Goal: Task Accomplishment & Management: Complete application form

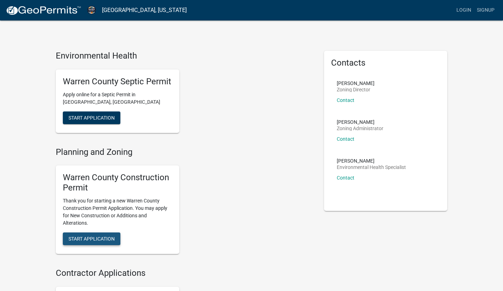
click at [90, 241] on span "Start Application" at bounding box center [92, 239] width 46 height 6
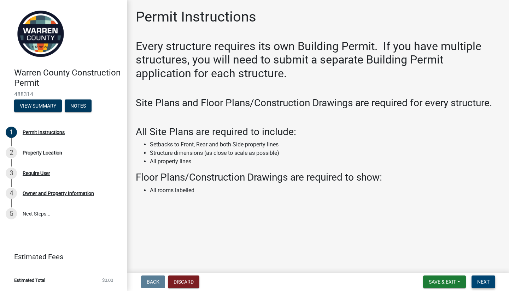
click at [485, 282] on span "Next" at bounding box center [483, 282] width 12 height 6
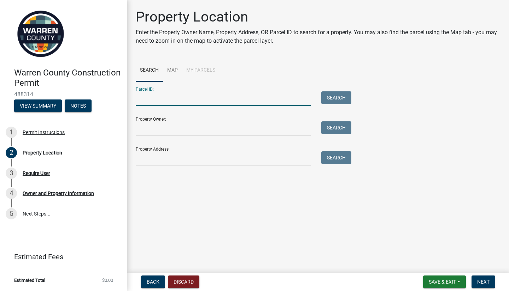
click at [158, 100] on input "Parcel ID:" at bounding box center [223, 98] width 175 height 14
click at [153, 135] on input "Property Owner:" at bounding box center [223, 129] width 175 height 14
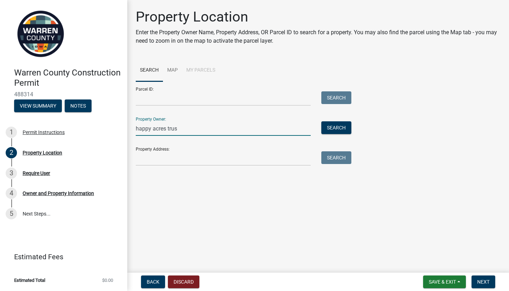
type input "happy acres trust"
drag, startPoint x: 190, startPoint y: 131, endPoint x: 131, endPoint y: 131, distance: 59.7
click at [131, 131] on div "happy acres trust" at bounding box center [222, 129] width 185 height 14
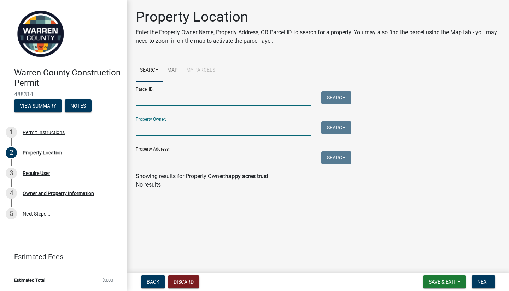
click at [143, 102] on input "Parcel ID:" at bounding box center [223, 98] width 175 height 14
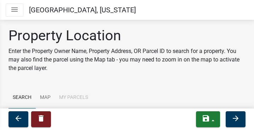
scroll to position [71, 0]
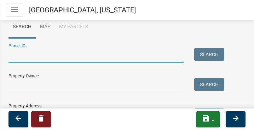
click at [33, 57] on input "Parcel ID:" at bounding box center [95, 55] width 175 height 14
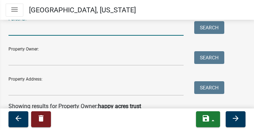
scroll to position [106, 0]
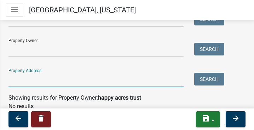
click at [22, 85] on input "Property Address:" at bounding box center [95, 80] width 175 height 14
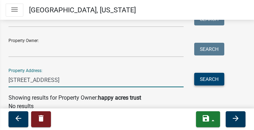
type input "[STREET_ADDRESS]"
click at [207, 77] on button "Search" at bounding box center [209, 79] width 30 height 13
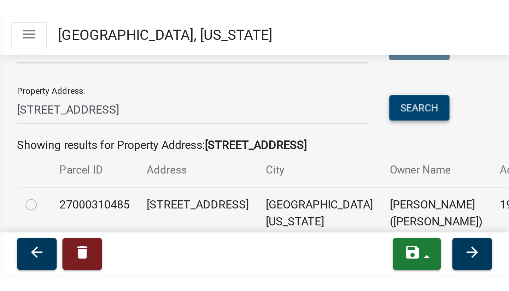
scroll to position [169, 0]
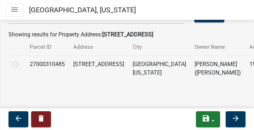
click at [21, 60] on label at bounding box center [21, 60] width 0 height 0
click at [21, 65] on input "radio" at bounding box center [23, 62] width 5 height 5
radio input "true"
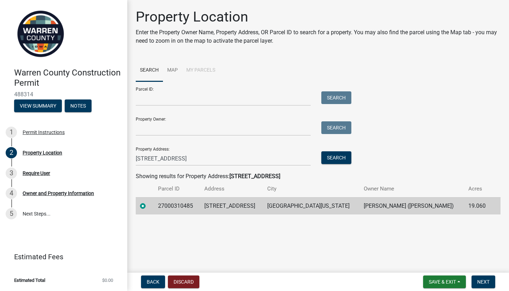
scroll to position [0, 0]
click at [437, 283] on span "Save & Exit" at bounding box center [441, 282] width 27 height 6
click at [356, 233] on main "Property Location Enter the Property Owner Name, Property Address, OR Parcel ID…" at bounding box center [318, 135] width 382 height 270
click at [482, 279] on button "Next" at bounding box center [483, 282] width 24 height 13
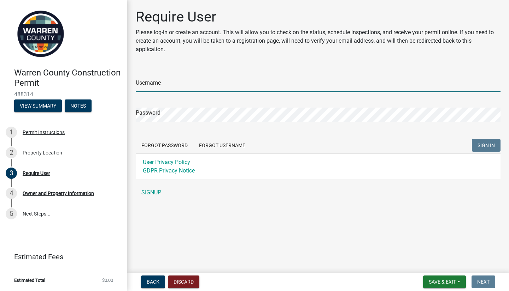
click at [147, 83] on input "Username" at bounding box center [318, 85] width 365 height 14
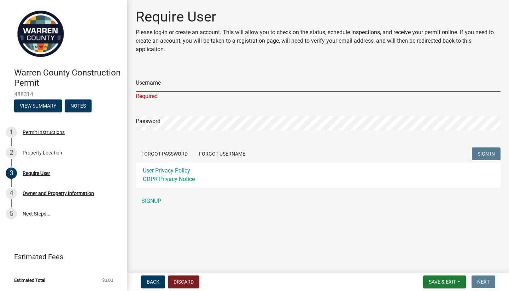
type input "Caliber Homes"
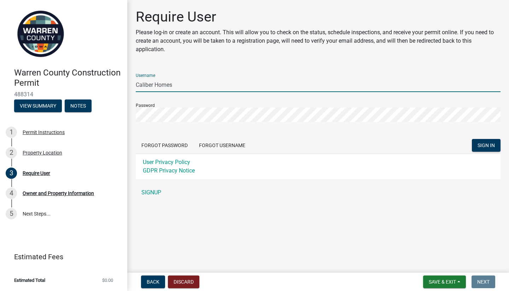
click at [493, 134] on form "Username Caliber Homes Password Forgot Password Forgot Username SIGN IN User Pr…" at bounding box center [318, 124] width 365 height 112
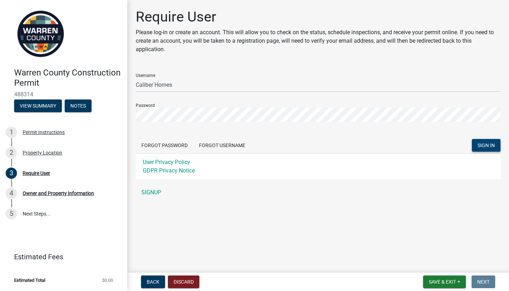
click at [489, 141] on button "SIGN IN" at bounding box center [486, 145] width 29 height 13
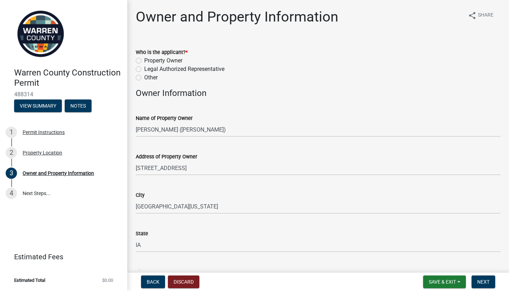
click at [144, 78] on label "Other" at bounding box center [150, 77] width 13 height 8
click at [144, 78] on input "Other" at bounding box center [146, 75] width 5 height 5
radio input "true"
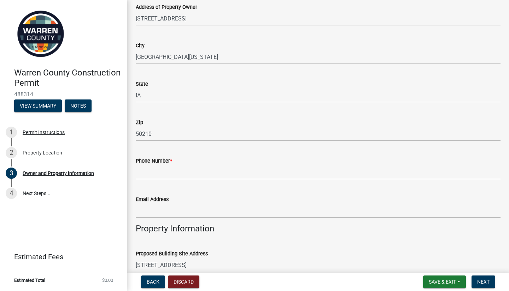
scroll to position [177, 0]
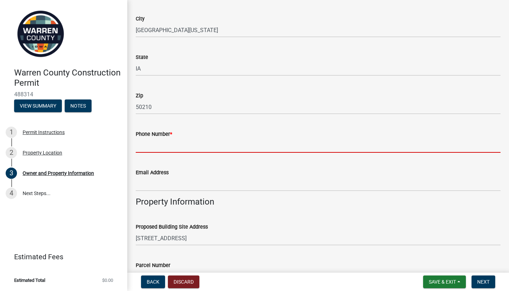
click at [150, 148] on input "Phone Number *" at bounding box center [318, 145] width 365 height 14
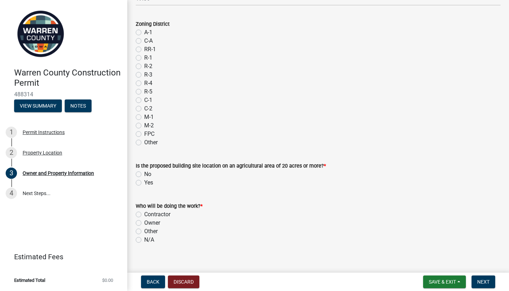
scroll to position [597, 0]
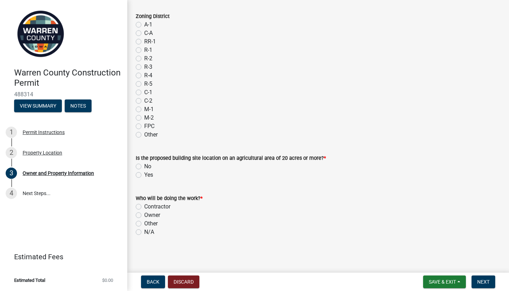
type input "6089637633"
click at [417, 215] on div "Owner" at bounding box center [318, 215] width 365 height 8
click at [144, 167] on label "No" at bounding box center [147, 166] width 7 height 8
click at [144, 167] on input "No" at bounding box center [146, 164] width 5 height 5
radio input "true"
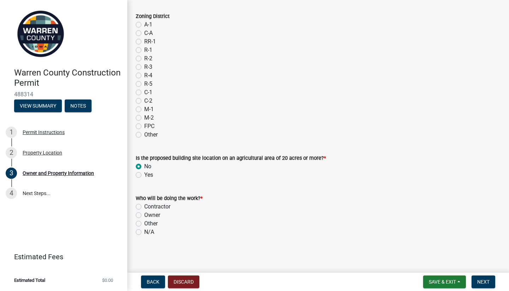
click at [144, 205] on label "Contractor" at bounding box center [157, 207] width 26 height 8
click at [144, 205] on input "Contractor" at bounding box center [146, 205] width 5 height 5
radio input "true"
click at [480, 281] on span "Next" at bounding box center [483, 282] width 12 height 6
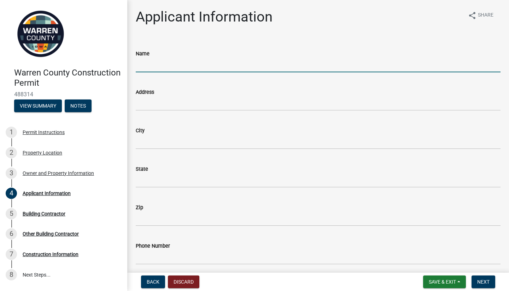
click at [152, 65] on input "Name" at bounding box center [318, 65] width 365 height 14
type input "[PERSON_NAME]"
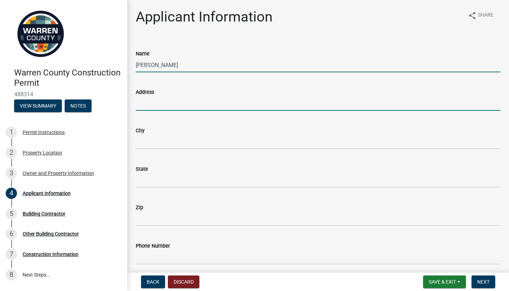
click at [147, 108] on input "Address" at bounding box center [318, 103] width 365 height 14
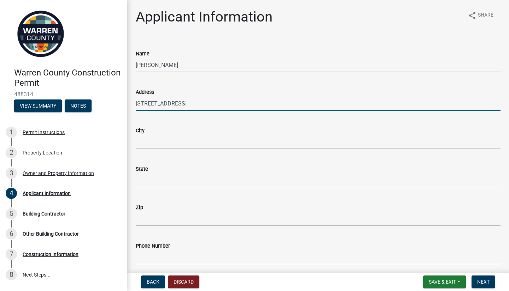
type input "[STREET_ADDRESS]"
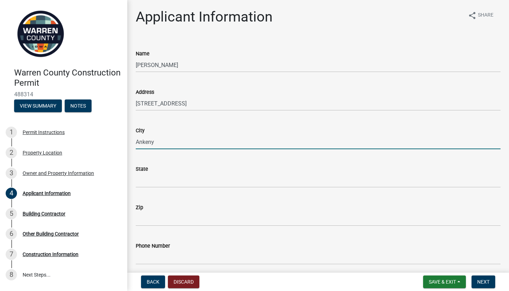
type input "Ankeny"
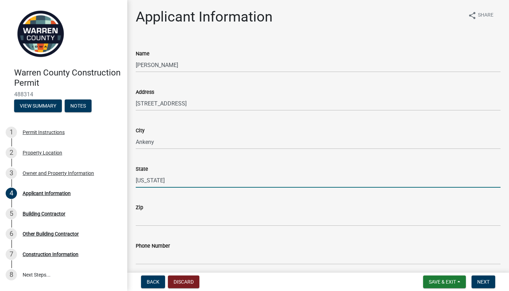
type input "[US_STATE]"
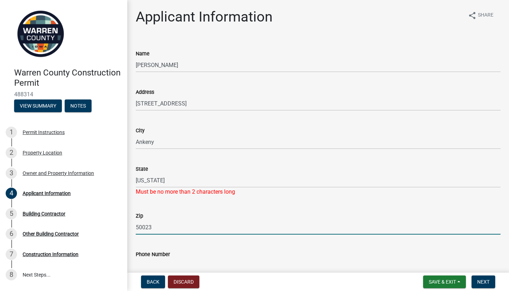
type input "50023"
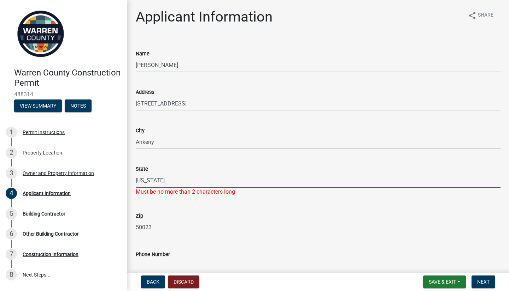
click at [152, 183] on input "[US_STATE]" at bounding box center [318, 180] width 365 height 14
type input "I"
type input "A"
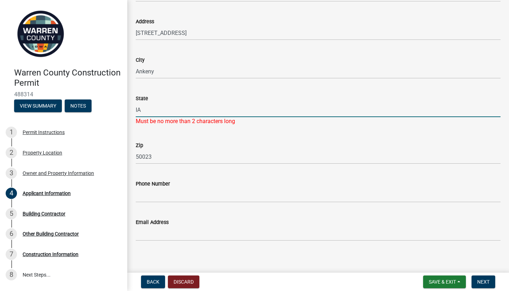
type input "IA"
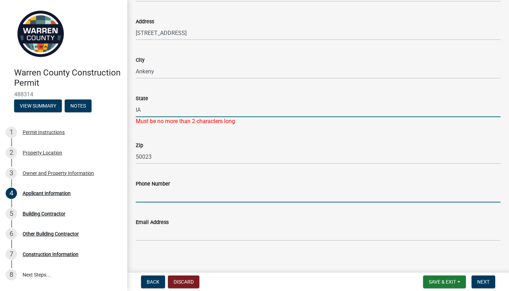
click at [153, 196] on input "Phone Number" at bounding box center [318, 195] width 365 height 14
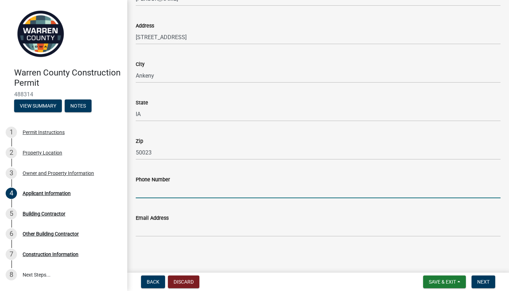
scroll to position [66, 0]
type input "6089637633"
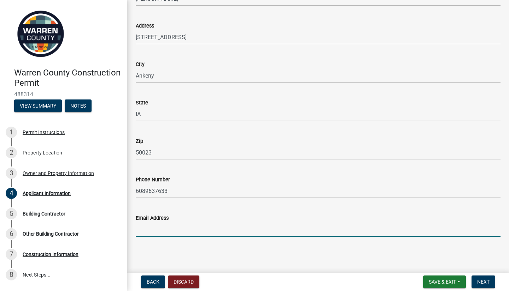
click at [160, 232] on input "Email Address" at bounding box center [318, 230] width 365 height 14
type input "[PERSON_NAME][EMAIL_ADDRESS][PERSON_NAME][DOMAIN_NAME]"
click at [480, 284] on span "Next" at bounding box center [483, 282] width 12 height 6
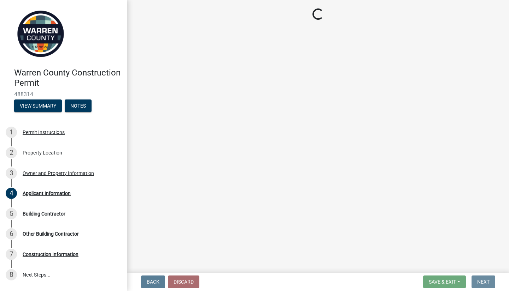
scroll to position [0, 0]
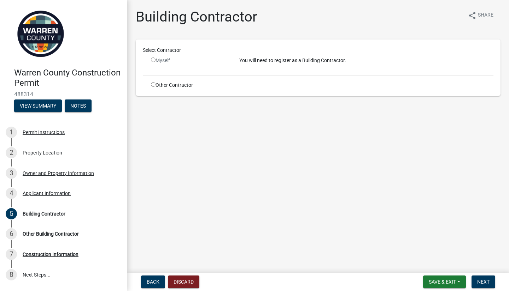
click at [152, 60] on input "radio" at bounding box center [153, 60] width 5 height 5
radio input "false"
click at [152, 85] on input "radio" at bounding box center [153, 84] width 5 height 5
radio input "true"
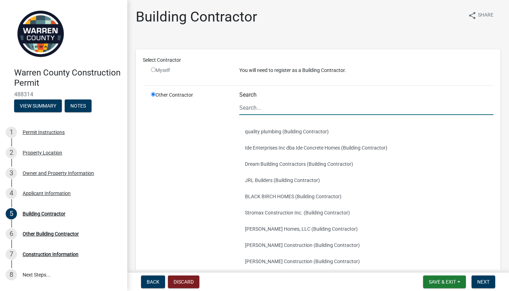
click at [250, 108] on input "Search" at bounding box center [366, 108] width 254 height 14
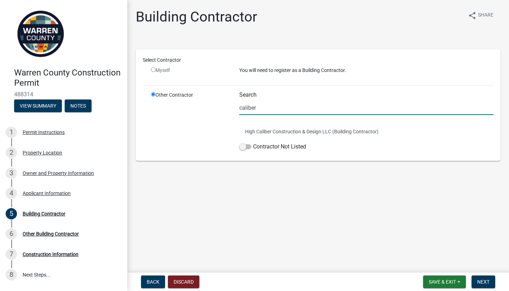
drag, startPoint x: 265, startPoint y: 108, endPoint x: 234, endPoint y: 107, distance: 30.8
click at [234, 107] on div "Search caliber High Caliber Construction & Design LLC (Building Contractor) Con…" at bounding box center [366, 122] width 265 height 63
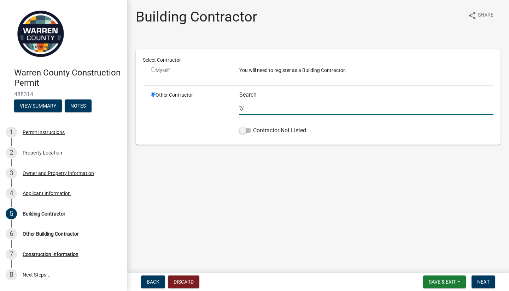
type input "t"
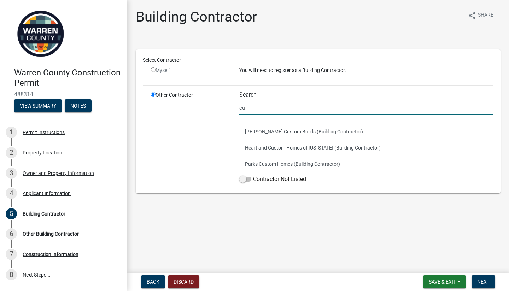
type input "c"
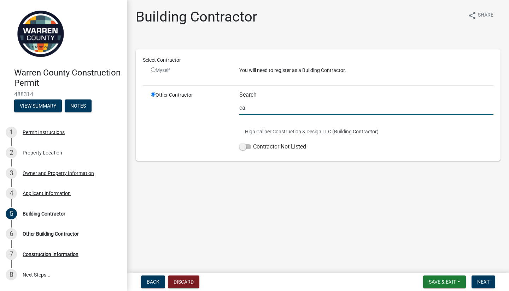
type input "c"
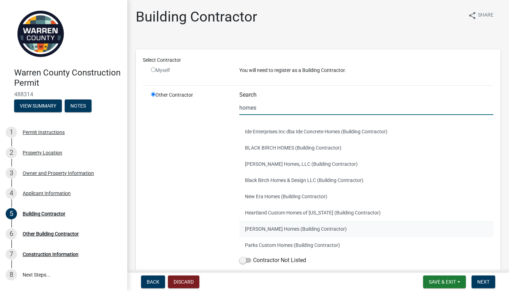
scroll to position [38, 0]
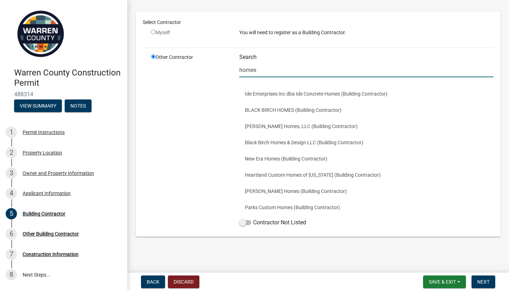
drag, startPoint x: 258, startPoint y: 73, endPoint x: 232, endPoint y: 69, distance: 26.1
click at [234, 69] on div "Search homes Ide Enterprises Inc dba Ide Concrete Homes (Building Contractor) B…" at bounding box center [366, 142] width 265 height 176
type input "homes"
click at [150, 32] on div "Myself" at bounding box center [190, 35] width 88 height 13
click at [152, 32] on input "radio" at bounding box center [153, 32] width 5 height 5
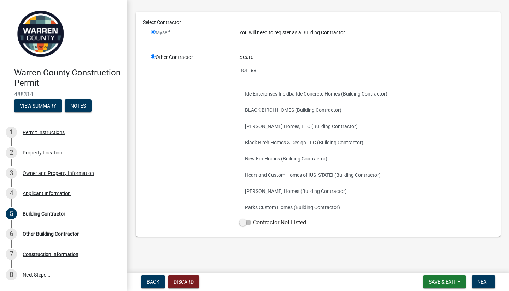
radio input "false"
radio input "true"
click at [155, 56] on input "radio" at bounding box center [153, 56] width 5 height 5
drag, startPoint x: 249, startPoint y: 71, endPoint x: 234, endPoint y: 70, distance: 15.2
click at [234, 70] on div "Search homes Ide Enterprises Inc dba Ide Concrete Homes (Building Contractor) B…" at bounding box center [366, 142] width 265 height 176
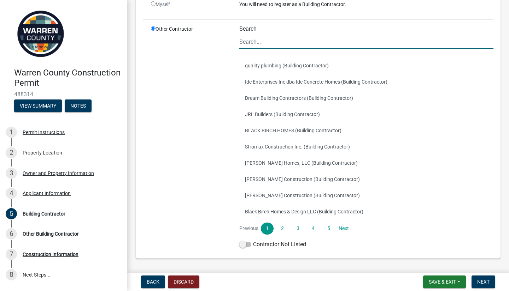
scroll to position [88, 0]
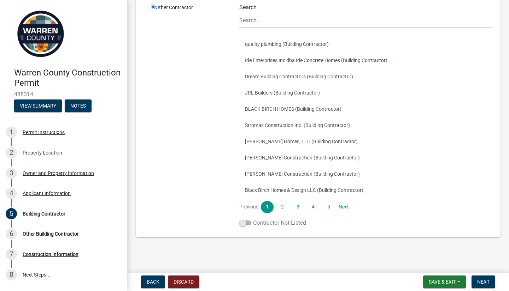
click at [247, 224] on span at bounding box center [245, 223] width 12 height 5
click at [253, 219] on input "Contractor Not Listed" at bounding box center [253, 219] width 0 height 0
click at [487, 281] on span "Next" at bounding box center [483, 282] width 12 height 6
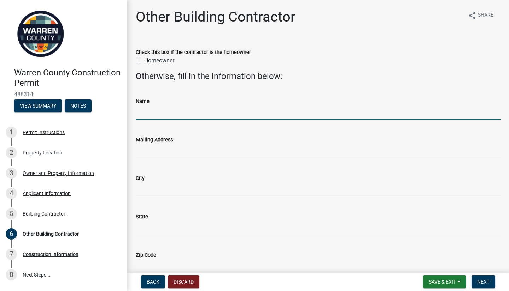
click at [157, 116] on input "Name" at bounding box center [318, 113] width 365 height 14
click at [165, 117] on input "Name" at bounding box center [318, 113] width 365 height 14
type input "[PERSON_NAME]"
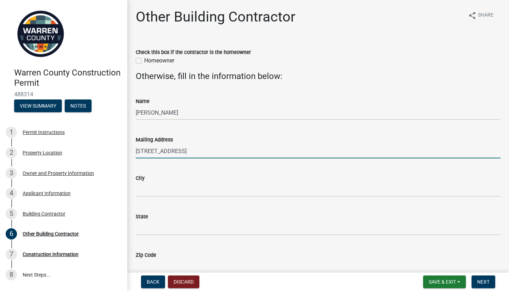
type input "[STREET_ADDRESS]"
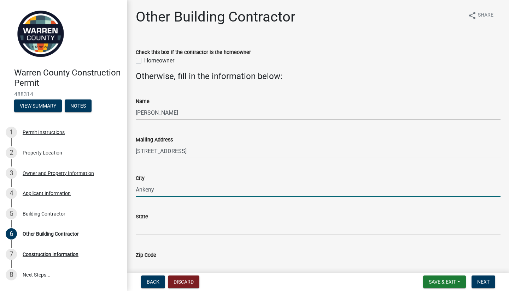
type input "Ankeny"
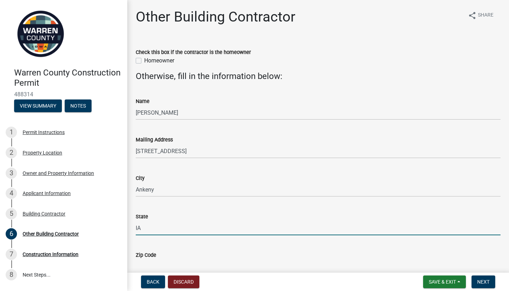
type input "IA"
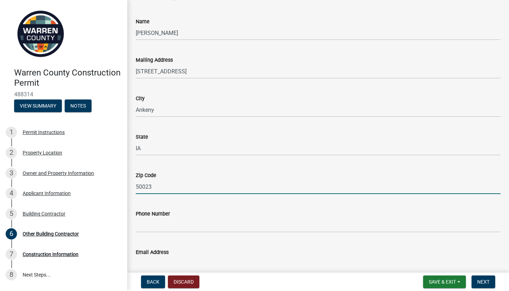
scroll to position [39, 0]
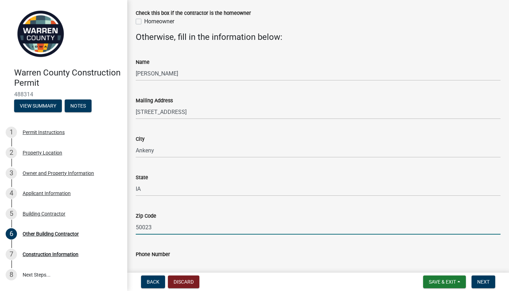
type input "50023"
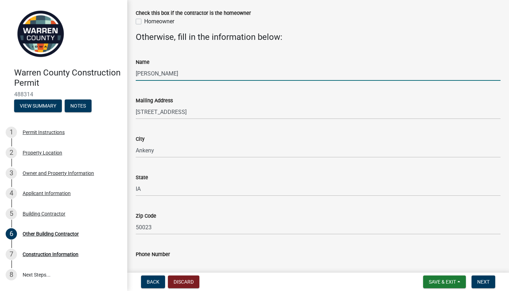
drag, startPoint x: 170, startPoint y: 73, endPoint x: 125, endPoint y: 73, distance: 44.9
click at [125, 73] on div "Warren County Construction Permit 488314 View Summary Notes 1 Permit Instructio…" at bounding box center [254, 145] width 509 height 291
type input "c"
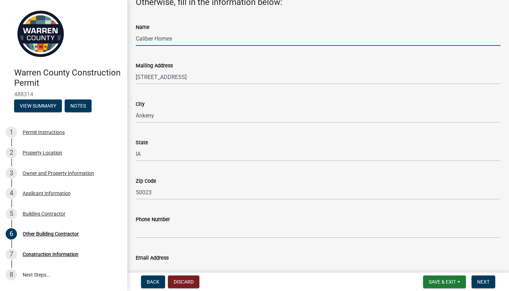
scroll to position [110, 0]
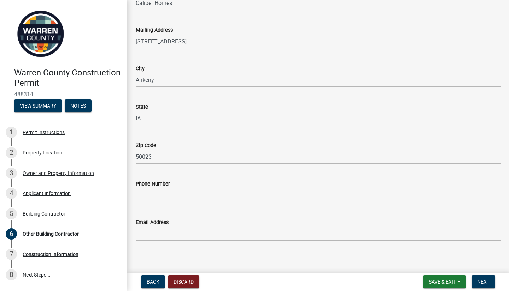
type input "Caliber Homes"
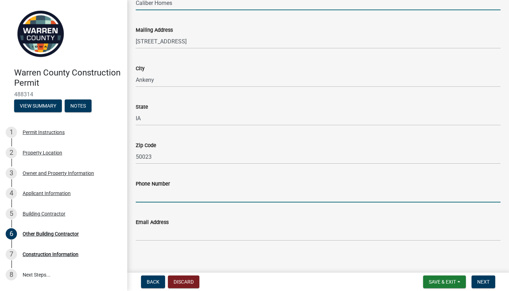
click at [152, 197] on input "Phone Number" at bounding box center [318, 195] width 365 height 14
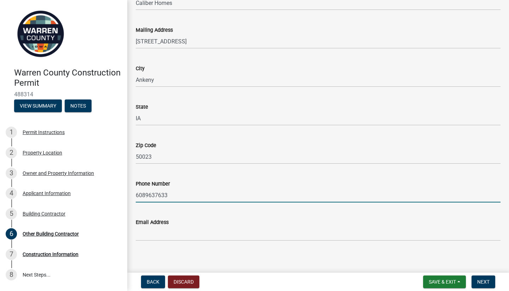
type input "6089637633"
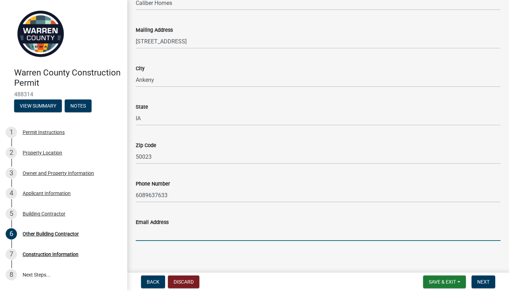
click at [156, 236] on input "Email Address" at bounding box center [318, 234] width 365 height 14
type input "[PERSON_NAME][EMAIL_ADDRESS][PERSON_NAME][DOMAIN_NAME]"
click at [484, 281] on span "Next" at bounding box center [483, 282] width 12 height 6
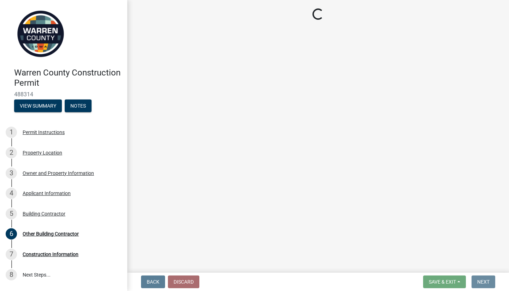
scroll to position [0, 0]
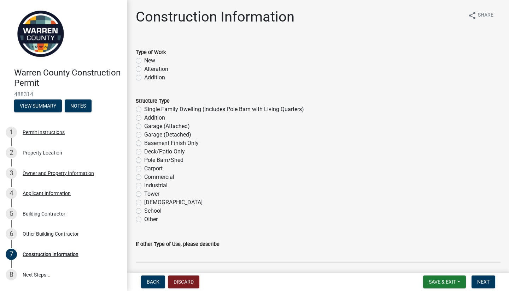
click at [144, 109] on label "Single Family Dwelling (Includes Pole Barn with Living Quarters)" at bounding box center [224, 109] width 160 height 8
click at [144, 109] on input "Single Family Dwelling (Includes Pole Barn with Living Quarters)" at bounding box center [146, 107] width 5 height 5
radio input "true"
click at [144, 60] on label "New" at bounding box center [149, 61] width 11 height 8
click at [144, 60] on input "New" at bounding box center [146, 59] width 5 height 5
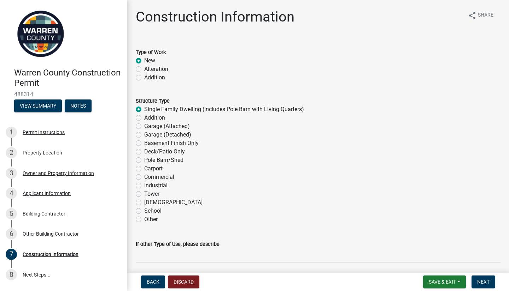
radio input "true"
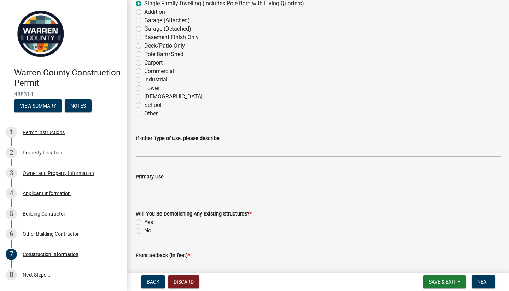
scroll to position [177, 0]
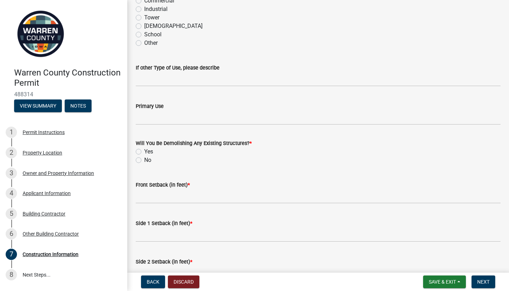
click at [144, 160] on label "No" at bounding box center [147, 160] width 7 height 8
click at [144, 160] on input "No" at bounding box center [146, 158] width 5 height 5
radio input "true"
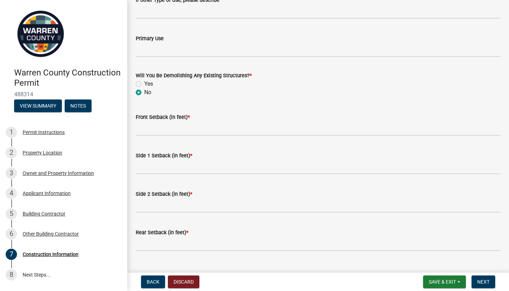
scroll to position [259, 0]
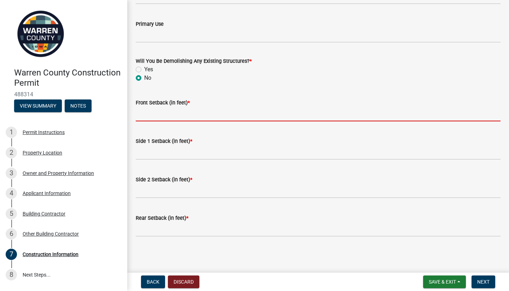
click at [177, 114] on input "Front Setback (in feet) *" at bounding box center [318, 114] width 365 height 14
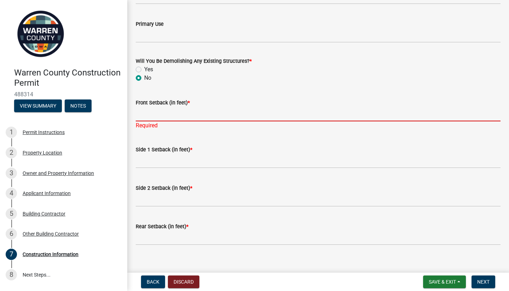
click at [181, 112] on input "Front Setback (in feet) *" at bounding box center [318, 114] width 365 height 14
click at [169, 235] on input "Rear Setback (in feet) *" at bounding box center [318, 238] width 365 height 14
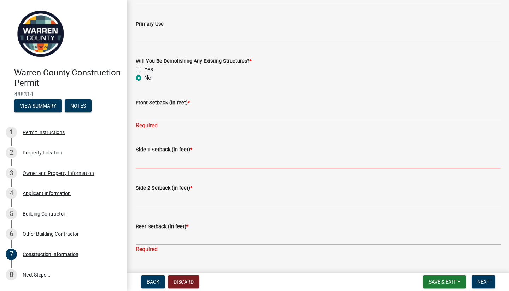
click at [171, 164] on input "Side 1 Setback (in feet) *" at bounding box center [318, 161] width 365 height 14
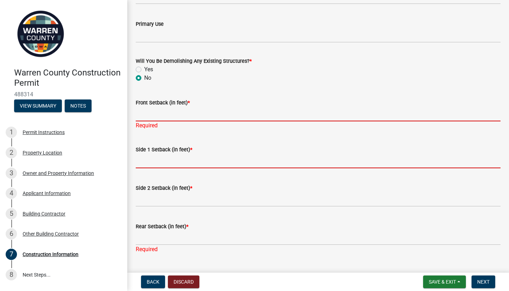
click at [155, 108] on input "Front Setback (in feet) *" at bounding box center [318, 114] width 365 height 14
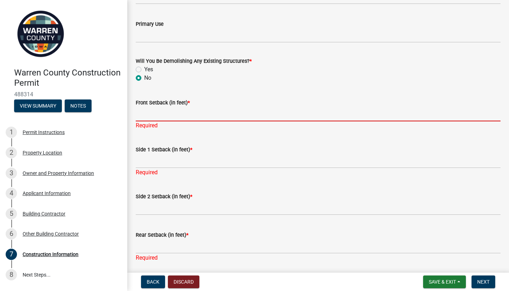
click at [154, 114] on input "Front Setback (in feet) *" at bounding box center [318, 114] width 365 height 14
click at [156, 112] on input "Front Setback (in feet) *" at bounding box center [318, 114] width 365 height 14
click at [179, 116] on input "Front Setback (in feet) *" at bounding box center [318, 114] width 365 height 14
click at [162, 159] on input "Side 1 Setback (in feet) *" at bounding box center [318, 161] width 365 height 14
click at [149, 113] on input "Front Setback (in feet) *" at bounding box center [318, 114] width 365 height 14
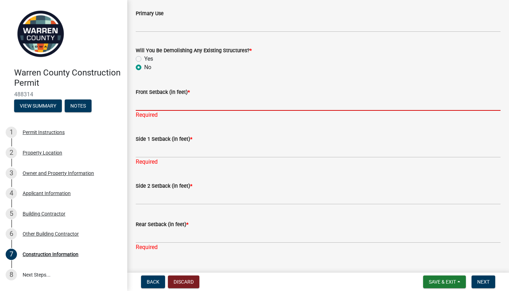
scroll to position [284, 0]
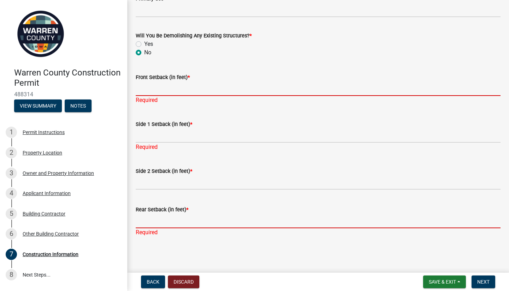
click at [156, 221] on input "Rear Setback (in feet) *" at bounding box center [318, 221] width 365 height 14
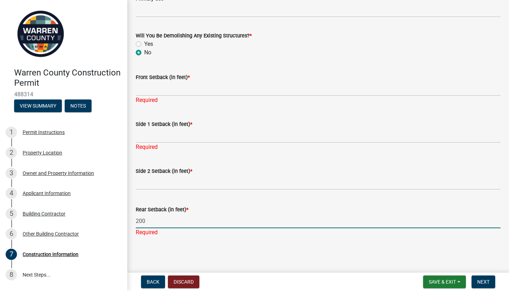
type input "200"
click at [181, 179] on form "Side 2 Setback (in feet) *" at bounding box center [318, 178] width 365 height 23
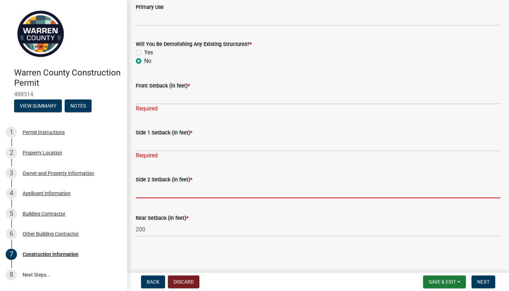
scroll to position [276, 0]
type input "200"
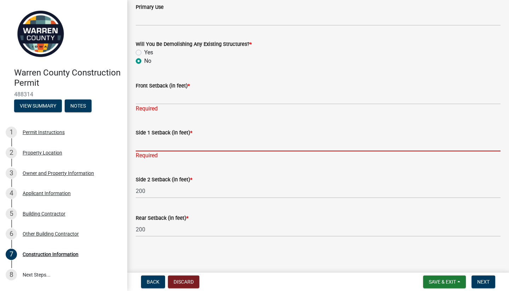
click at [179, 147] on input "Side 1 Setback (in feet) *" at bounding box center [318, 144] width 365 height 14
type input "200"
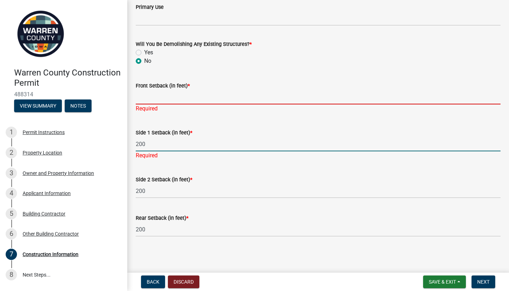
click at [179, 95] on form "Front Setback (in feet) *" at bounding box center [318, 93] width 365 height 23
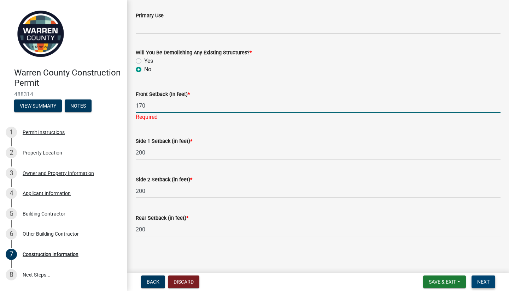
type input "170"
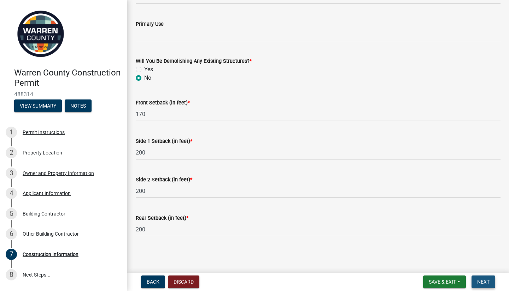
click at [478, 283] on span "Next" at bounding box center [483, 282] width 12 height 6
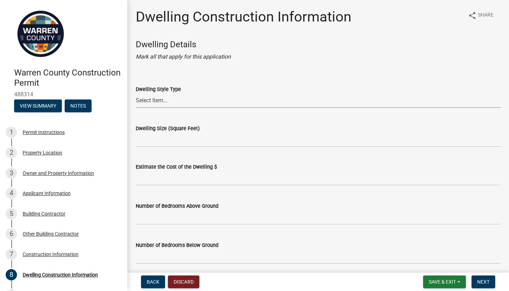
click at [158, 102] on select "Select Item... 1 Story Frame 1 Story Brick 1 1/2 Story Frame 1 1/2 Story Brick …" at bounding box center [318, 101] width 365 height 14
click at [136, 94] on select "Select Item... 1 Story Frame 1 Story Brick 1 1/2 Story Frame 1 1/2 Story Brick …" at bounding box center [318, 101] width 365 height 14
select select "6be2891c-b014-4eb5-8316-9de7191813e4"
click at [175, 140] on input "Dwelling Size (Square Feet)" at bounding box center [318, 140] width 365 height 14
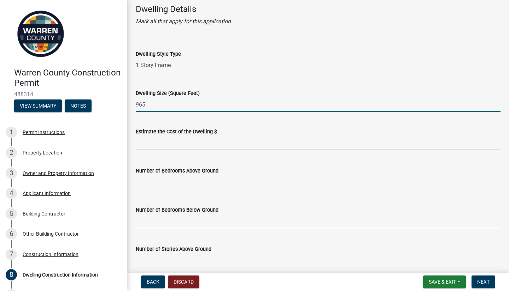
scroll to position [106, 0]
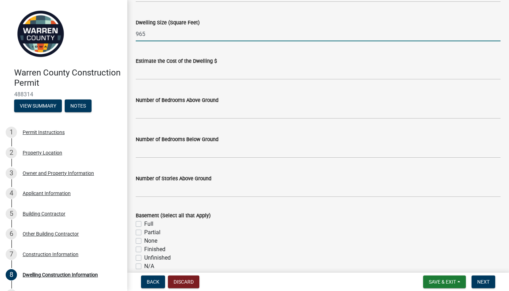
type input "965"
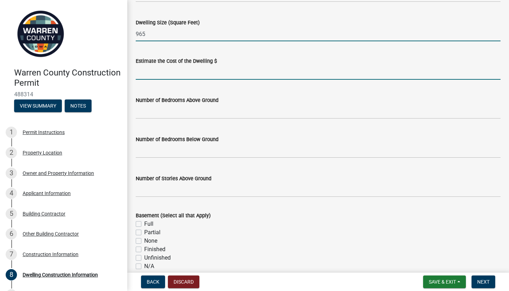
click at [154, 74] on input "text" at bounding box center [318, 72] width 365 height 14
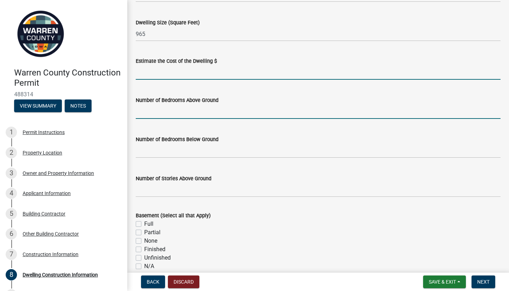
click at [165, 114] on input "text" at bounding box center [318, 112] width 365 height 14
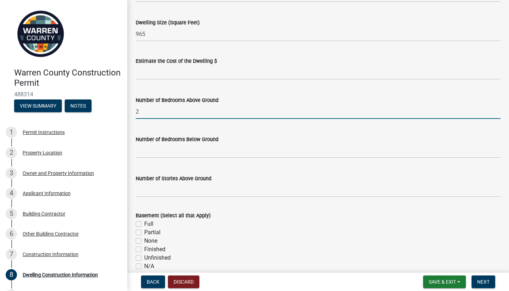
type input "2"
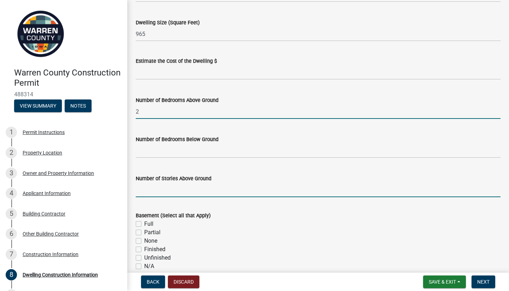
click at [163, 189] on input "Number of Stories Above Ground" at bounding box center [318, 190] width 365 height 14
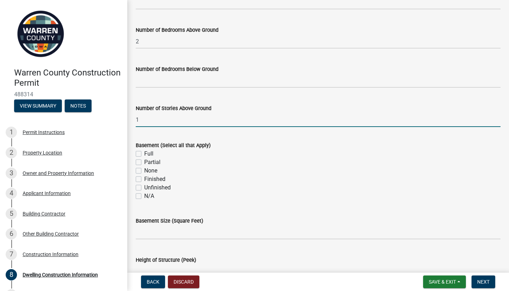
scroll to position [177, 0]
type input "1"
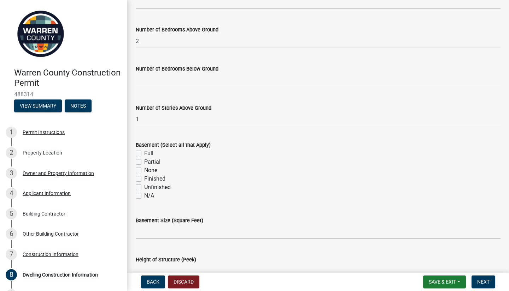
click at [144, 171] on label "None" at bounding box center [150, 170] width 13 height 8
click at [144, 171] on input "None" at bounding box center [146, 168] width 5 height 5
checkbox input "true"
checkbox input "false"
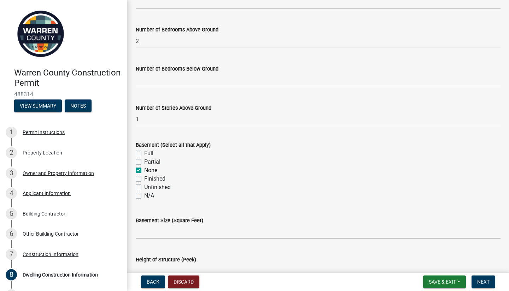
checkbox input "true"
checkbox input "false"
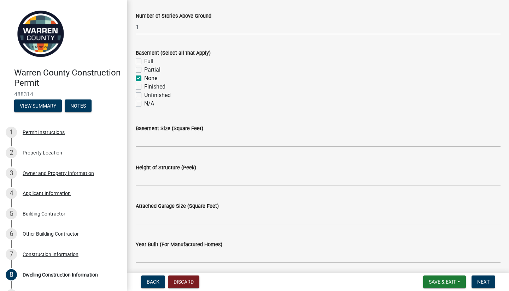
scroll to position [318, 0]
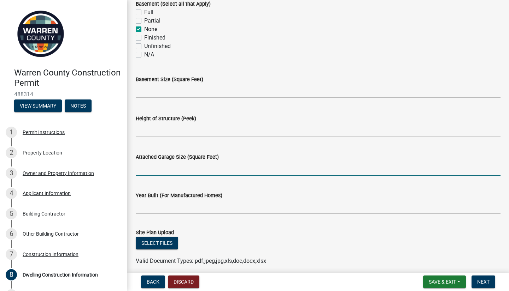
click at [156, 167] on input "Attached Garage Size (Square Feet)" at bounding box center [318, 168] width 365 height 14
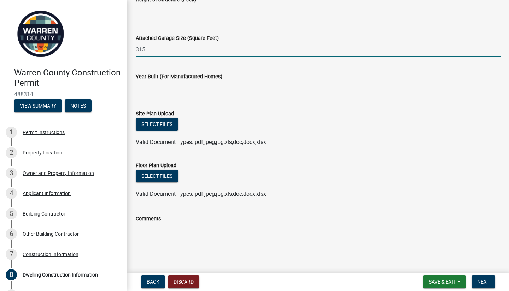
scroll to position [438, 0]
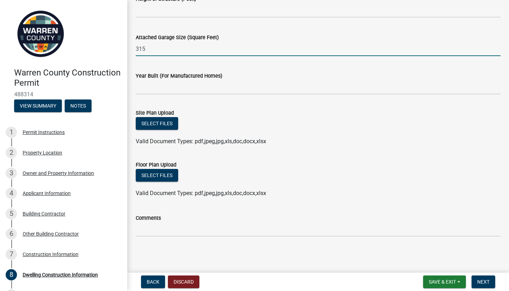
type input "315"
click at [160, 131] on div "Select files" at bounding box center [318, 124] width 365 height 14
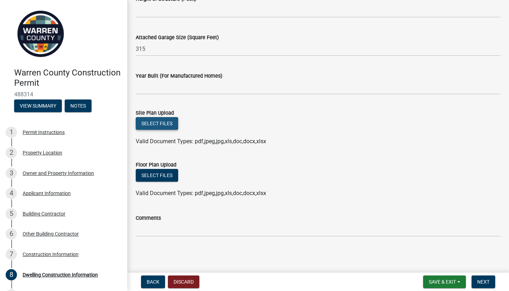
click at [159, 125] on button "Select files" at bounding box center [157, 123] width 42 height 13
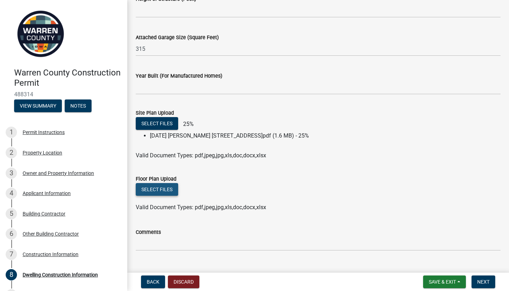
click at [159, 187] on button "Select files" at bounding box center [157, 189] width 42 height 13
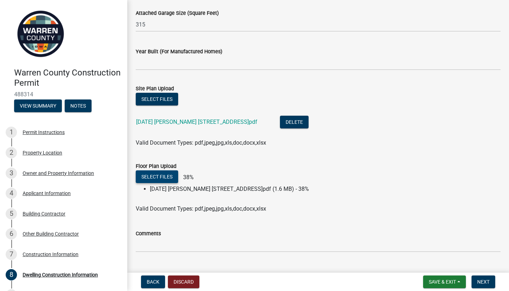
scroll to position [478, 0]
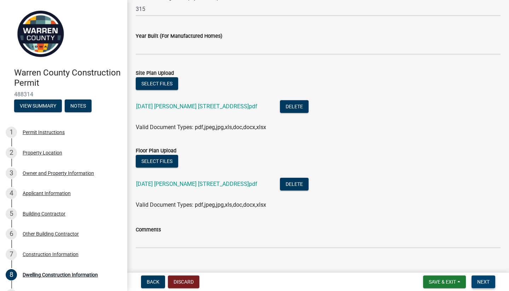
click at [481, 284] on span "Next" at bounding box center [483, 282] width 12 height 6
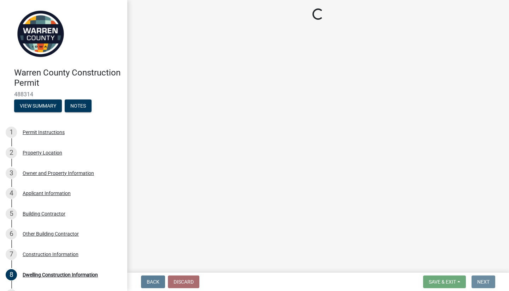
scroll to position [0, 0]
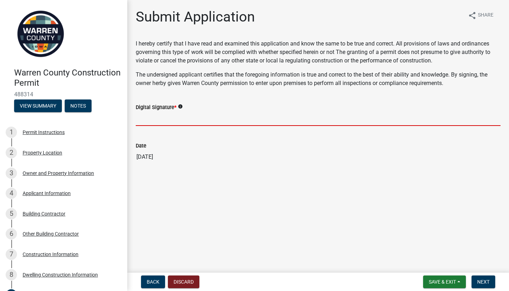
click at [153, 118] on input "Digital Signature *" at bounding box center [318, 119] width 365 height 14
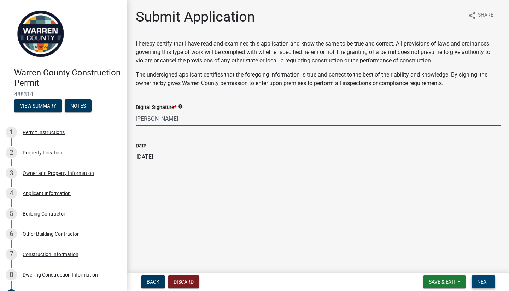
type input "[PERSON_NAME]"
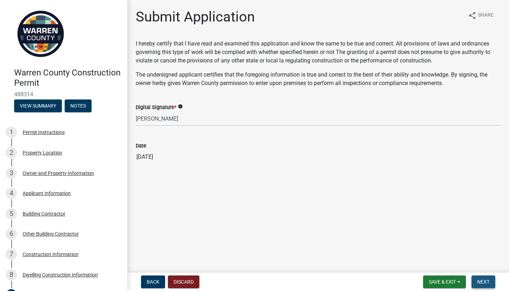
click at [491, 285] on button "Next" at bounding box center [483, 282] width 24 height 13
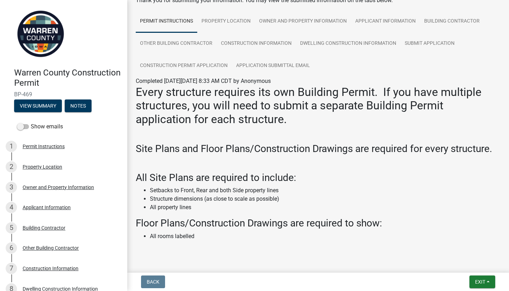
scroll to position [82, 0]
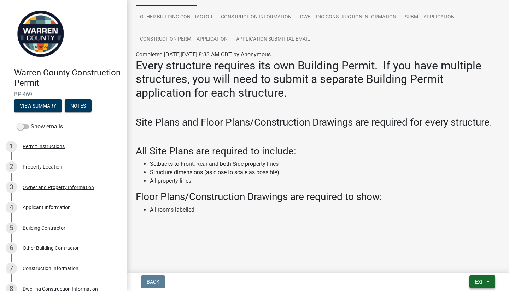
click at [472, 281] on button "Exit" at bounding box center [482, 282] width 26 height 13
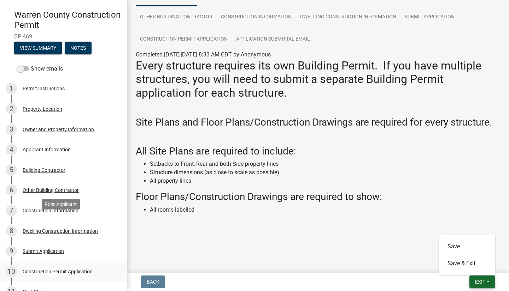
scroll to position [119, 0]
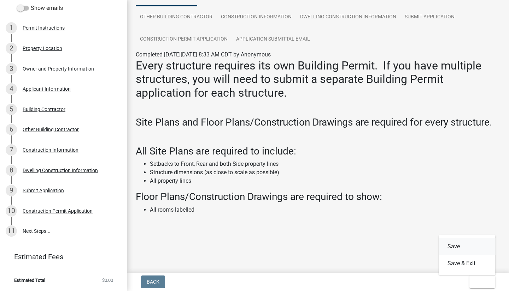
click at [455, 250] on button "Save" at bounding box center [467, 246] width 57 height 17
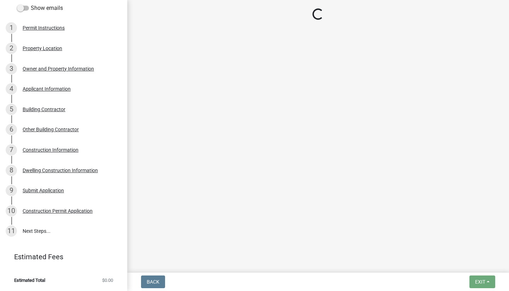
scroll to position [0, 0]
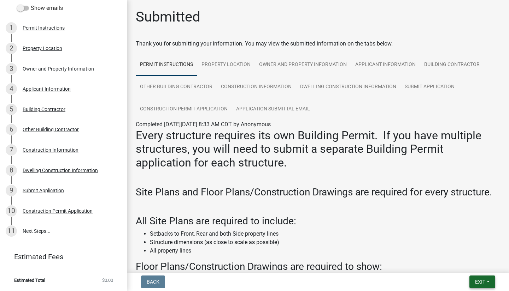
click at [475, 285] on span "Exit" at bounding box center [480, 282] width 10 height 6
click at [454, 259] on button "Save & Exit" at bounding box center [467, 263] width 57 height 17
